Goal: Task Accomplishment & Management: Use online tool/utility

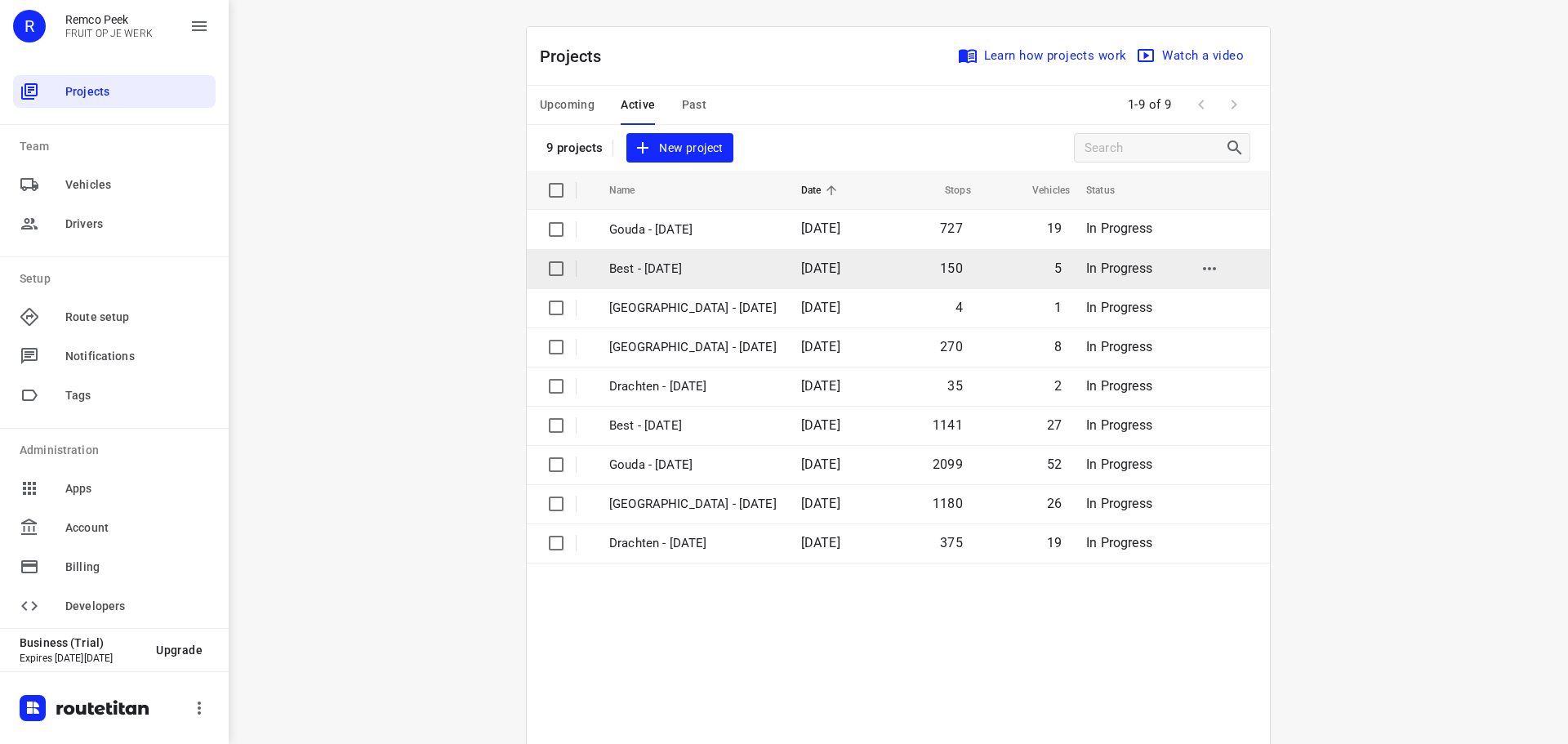
click at [625, 260] on p "Best - [DATE]" at bounding box center [693, 269] width 168 height 19
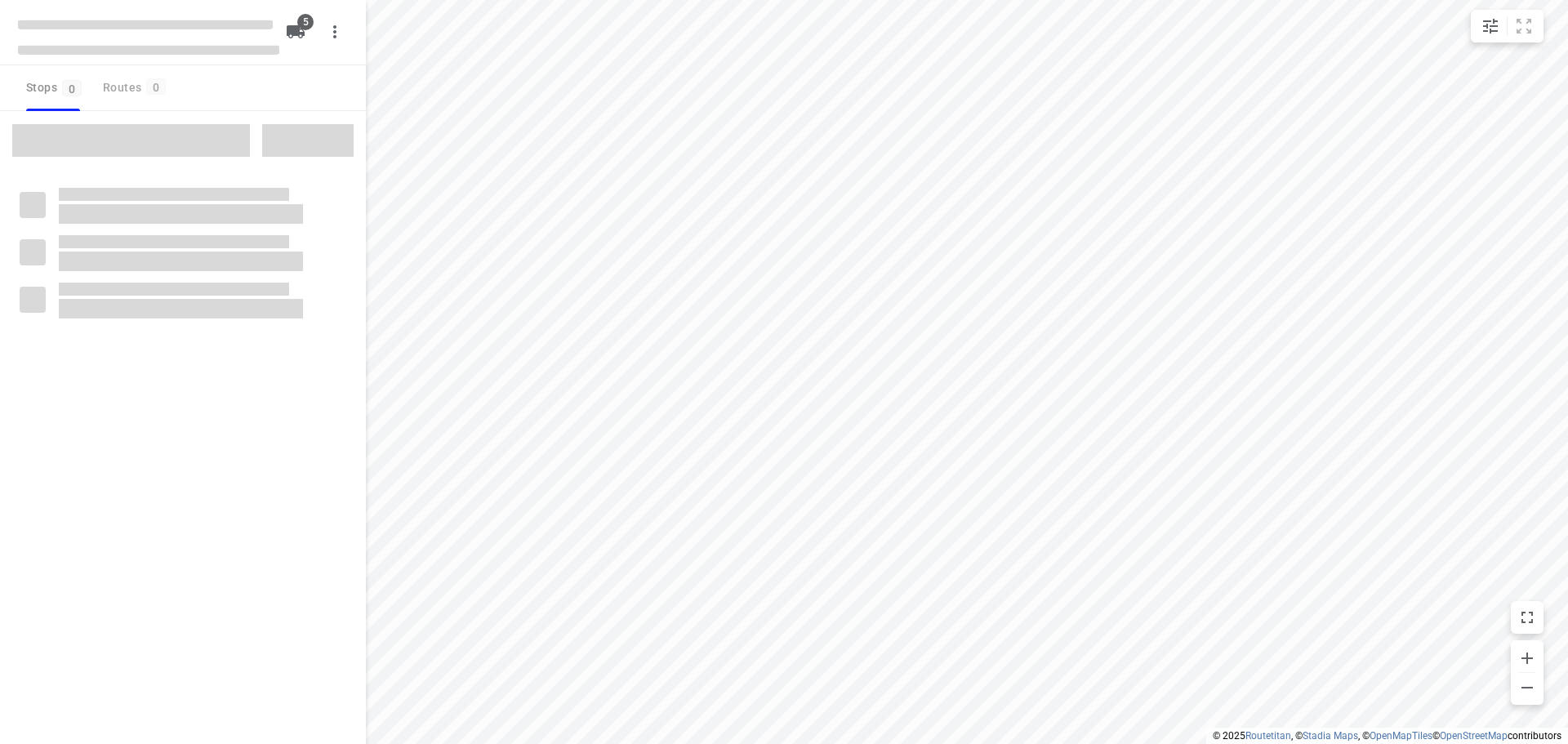
checkbox input "true"
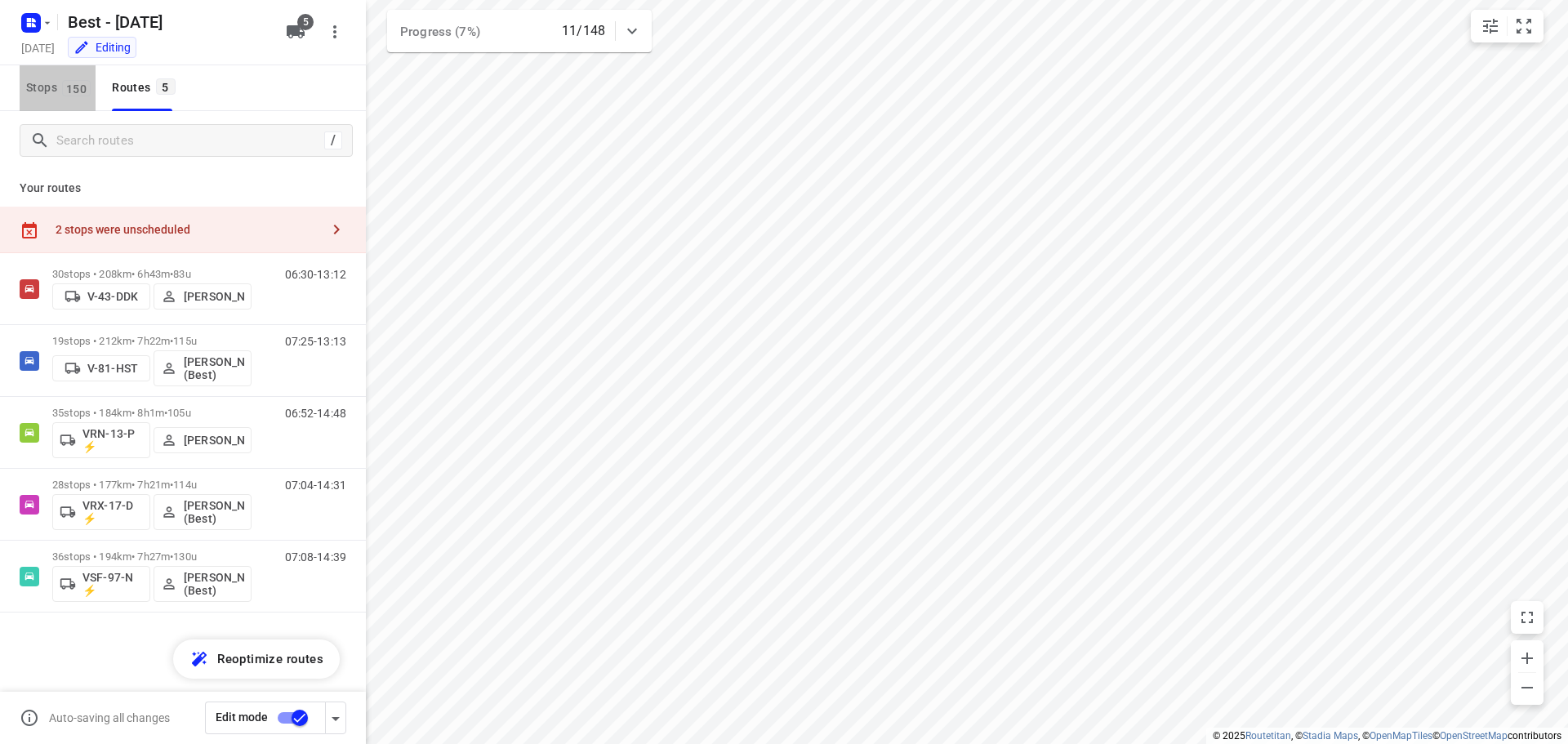
click at [82, 77] on button "Stops 150" at bounding box center [57, 88] width 76 height 46
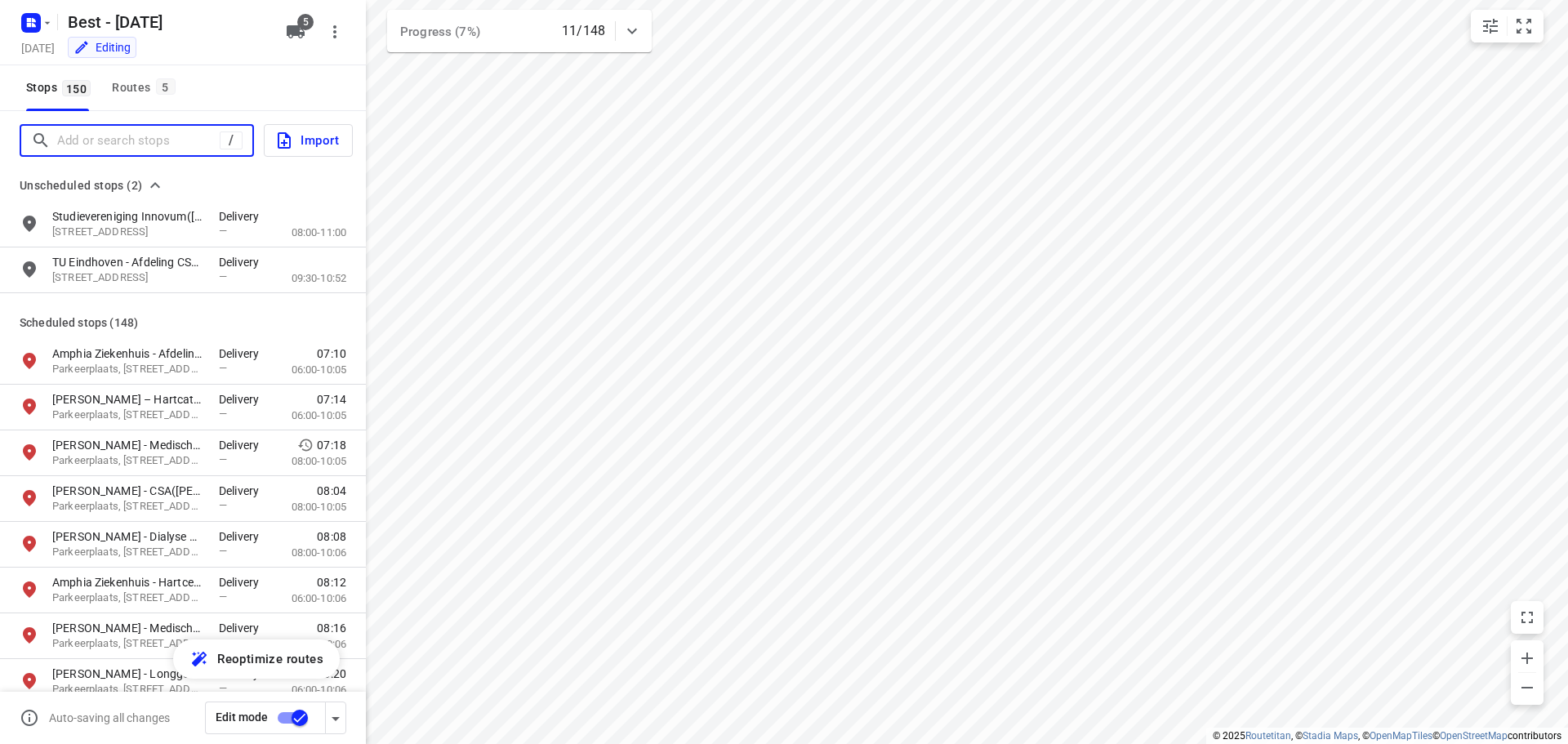
click at [142, 136] on input "Add or search stops" at bounding box center [138, 141] width 162 height 25
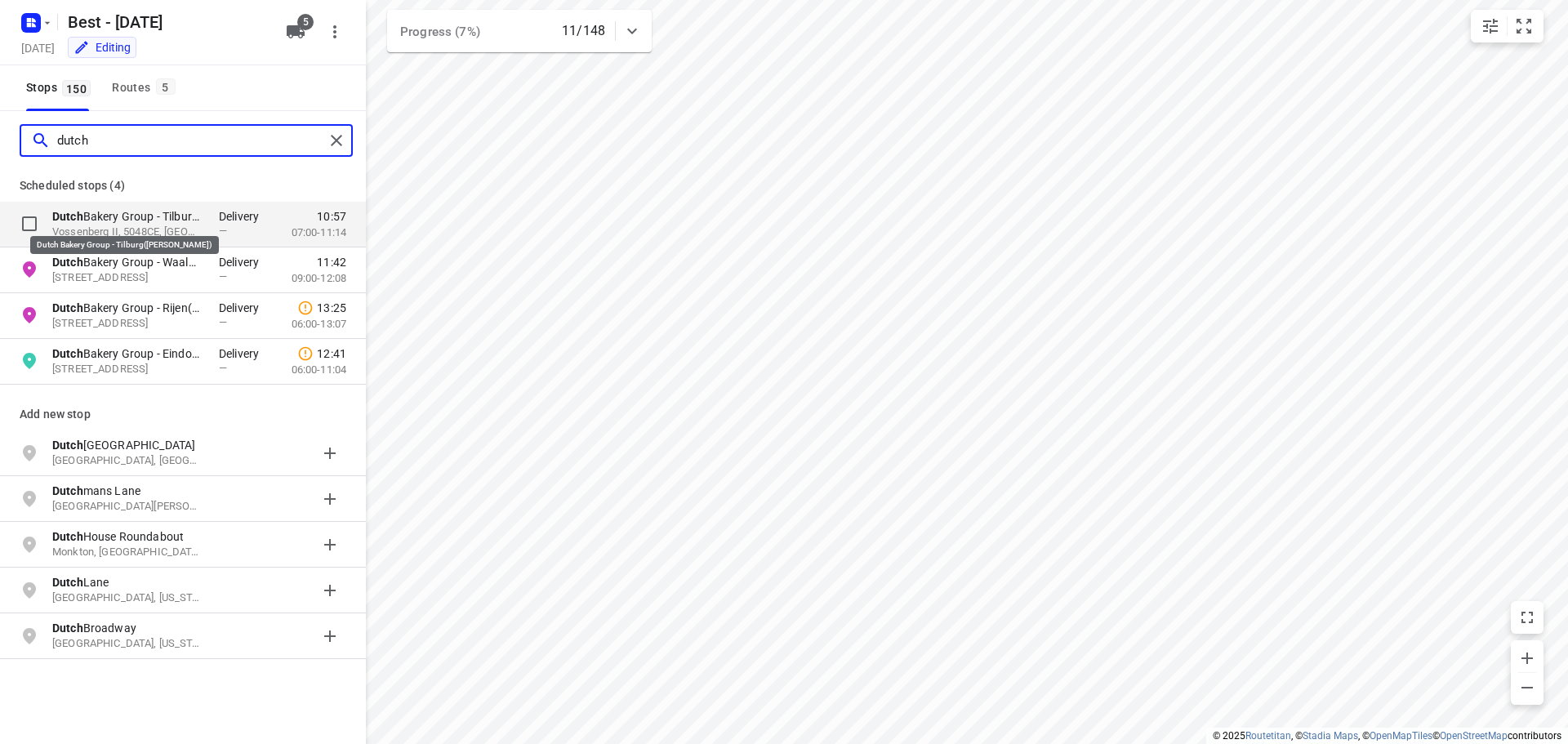
type input "dutch"
click at [141, 216] on p "Dutch Bakery Group - Tilburg([PERSON_NAME])" at bounding box center [127, 216] width 151 height 16
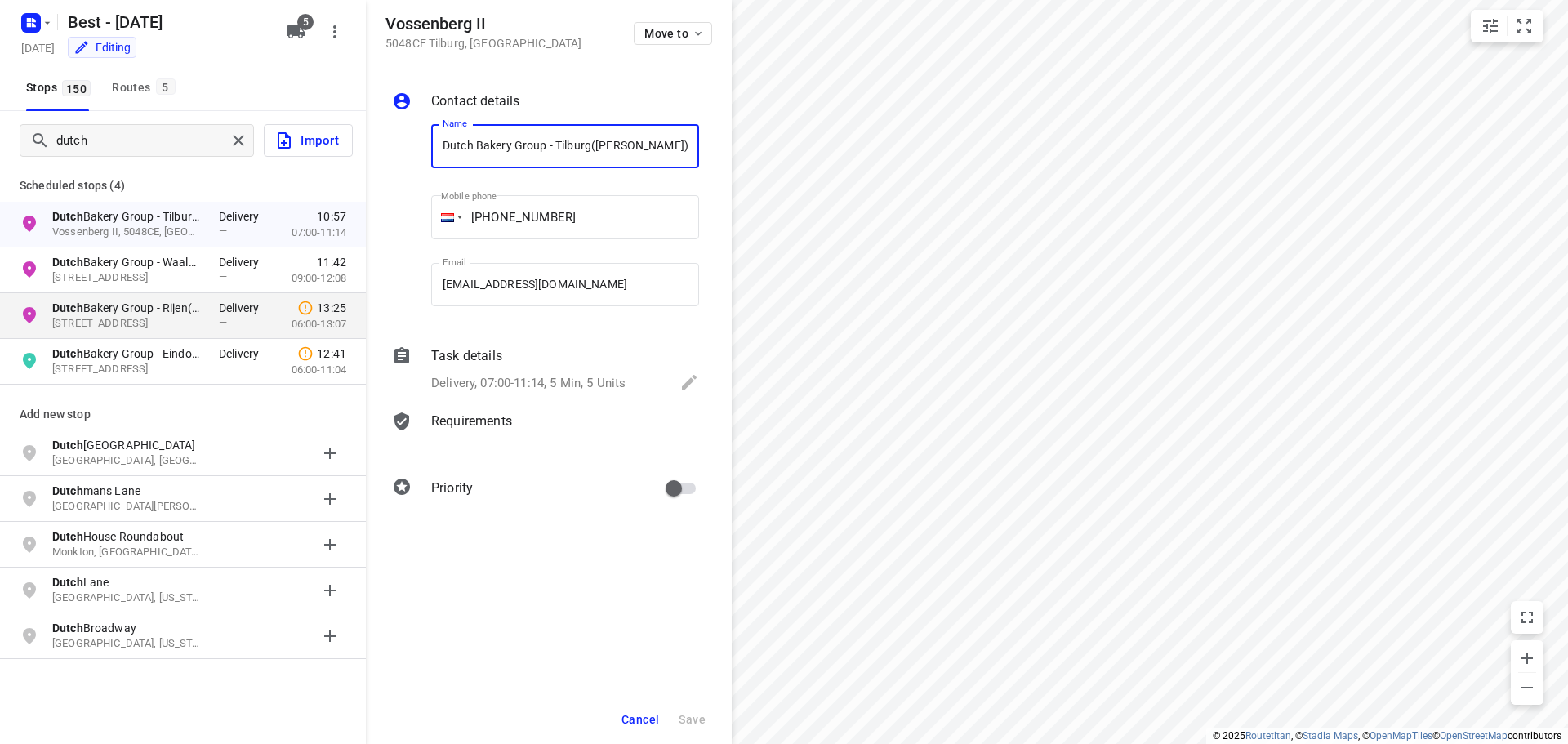
scroll to position [0, 10]
click at [161, 78] on span "5" at bounding box center [166, 86] width 20 height 16
